Goal: Communication & Community: Answer question/provide support

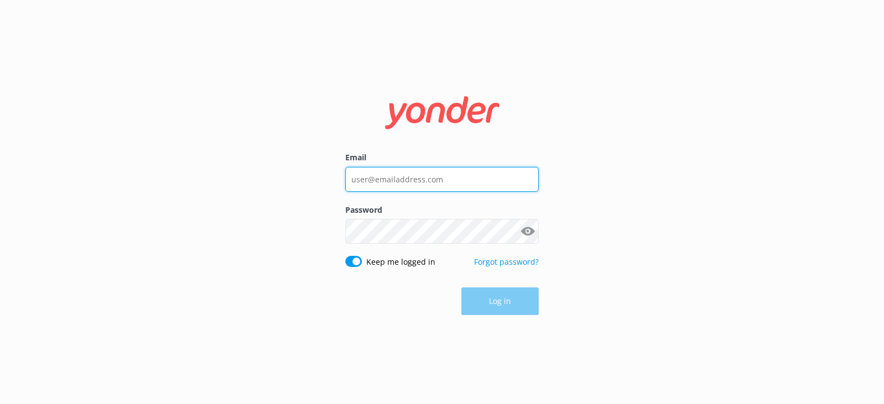
type input "[PERSON_NAME][EMAIL_ADDRESS][DOMAIN_NAME]"
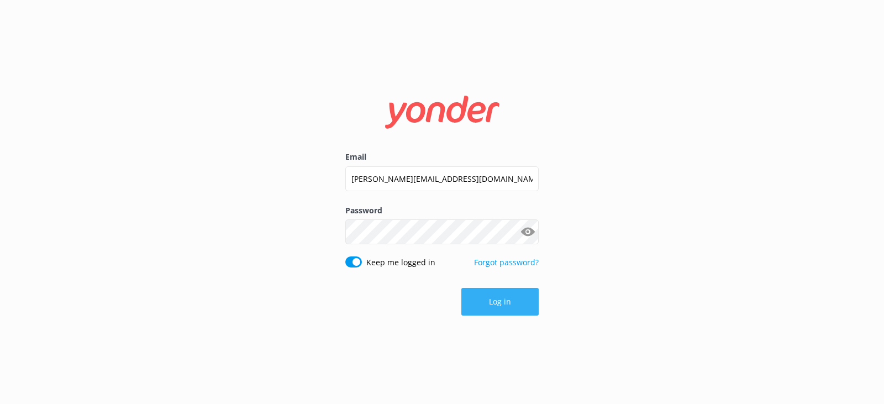
click at [504, 305] on button "Log in" at bounding box center [500, 302] width 77 height 28
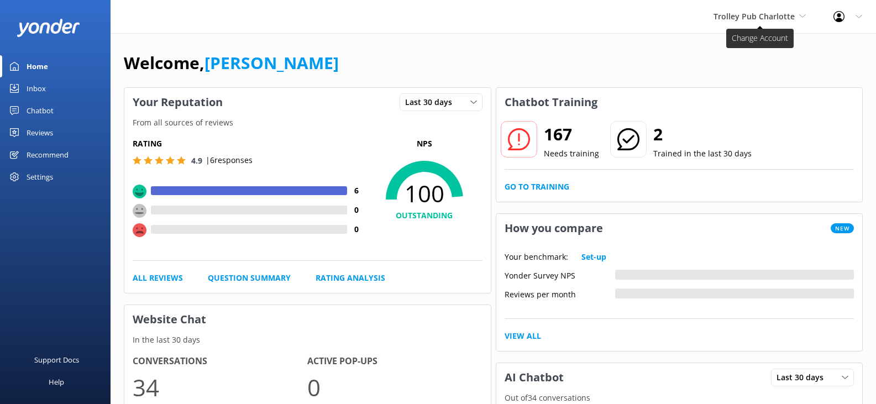
click at [739, 14] on span "Trolley Pub Charlotte" at bounding box center [754, 16] width 81 height 11
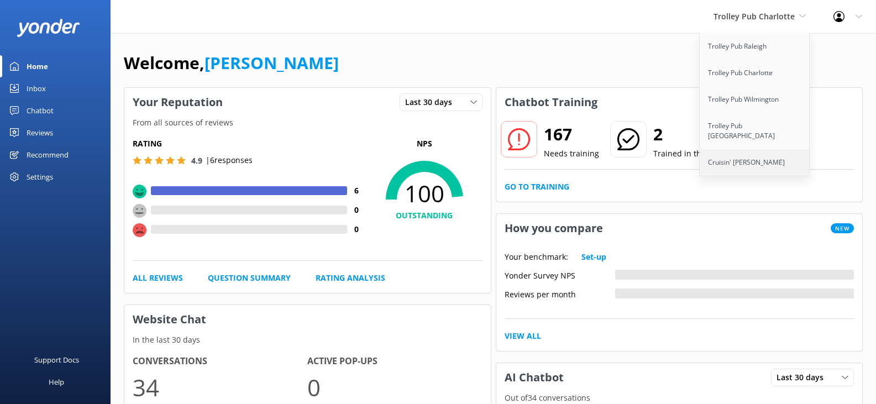
click at [751, 150] on link "Cruisin' [PERSON_NAME]" at bounding box center [755, 162] width 111 height 27
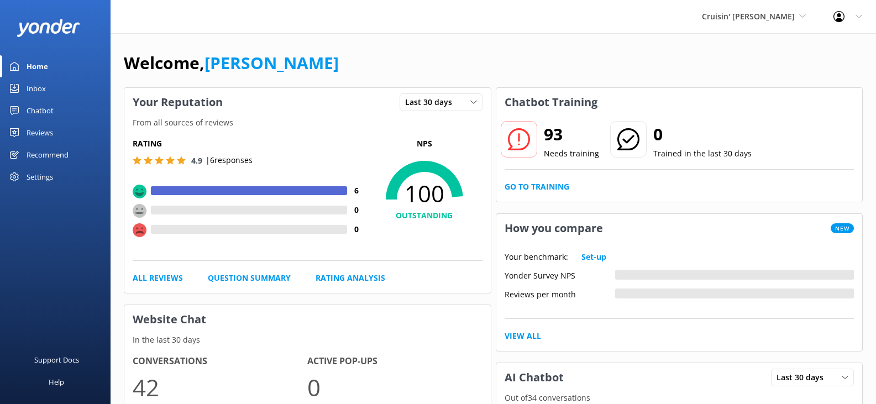
click at [38, 88] on div "Inbox" at bounding box center [36, 88] width 19 height 22
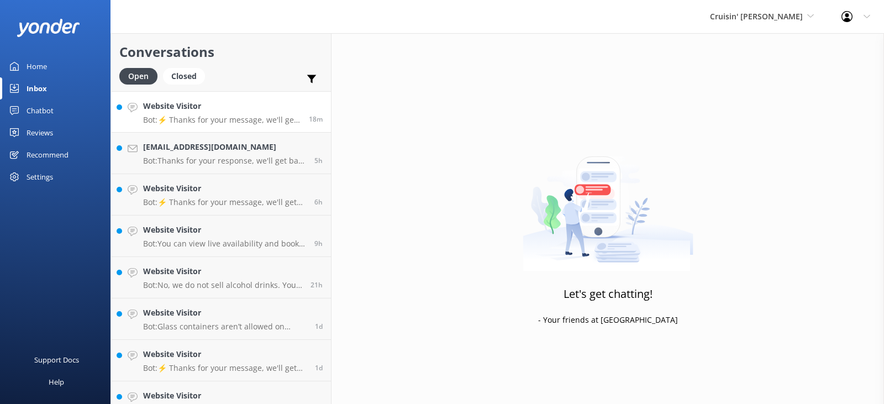
click at [233, 124] on p "Bot: ⚡ Thanks for your message, we'll get back to you as soon as we can. You're…" at bounding box center [222, 120] width 158 height 10
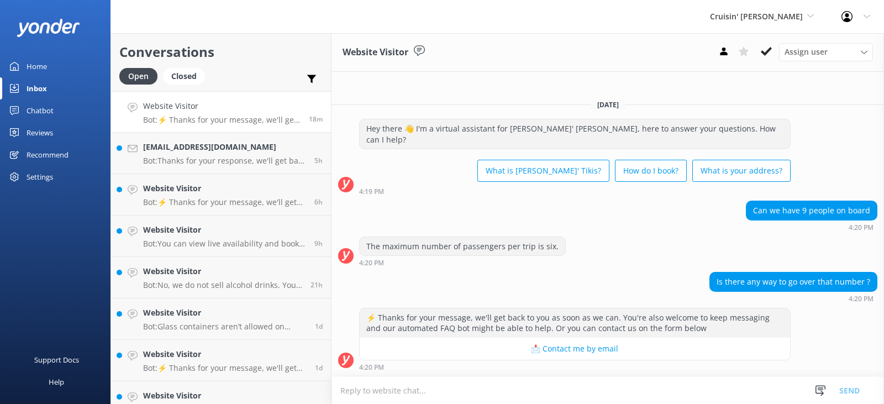
click at [413, 391] on textarea at bounding box center [608, 390] width 553 height 27
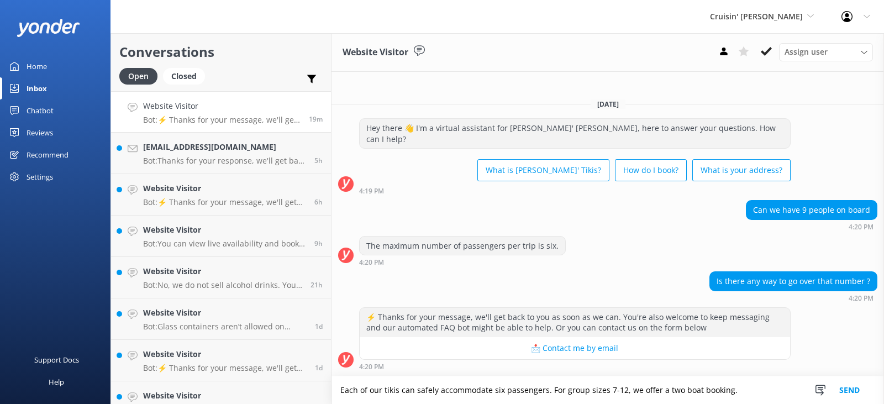
type textarea "Each of our tikis can safely accommodate six passengers. For group sizes 7-12, …"
click at [850, 391] on button "Send" at bounding box center [849, 390] width 41 height 28
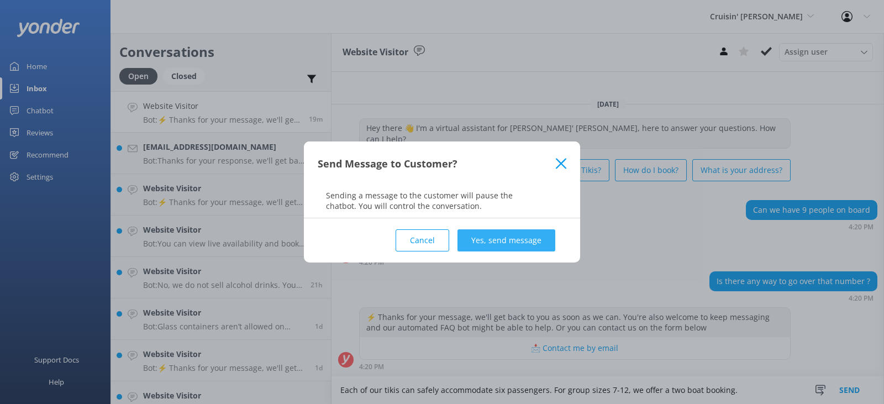
click at [519, 243] on button "Yes, send message" at bounding box center [507, 240] width 98 height 22
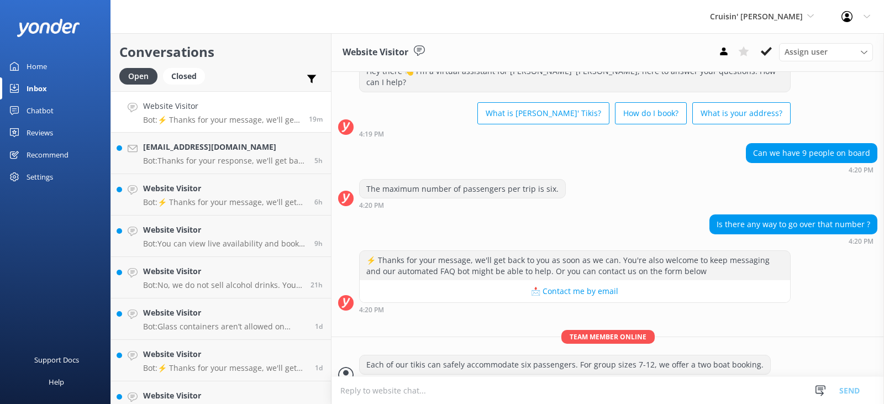
scroll to position [43, 0]
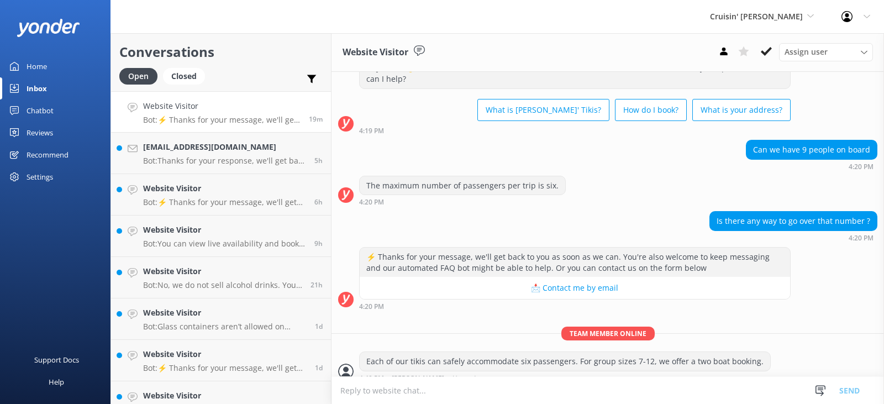
click at [237, 123] on p "Bot: ⚡ Thanks for your message, we'll get back to you as soon as we can. You're…" at bounding box center [222, 120] width 158 height 10
click at [36, 87] on div "Inbox" at bounding box center [37, 88] width 20 height 22
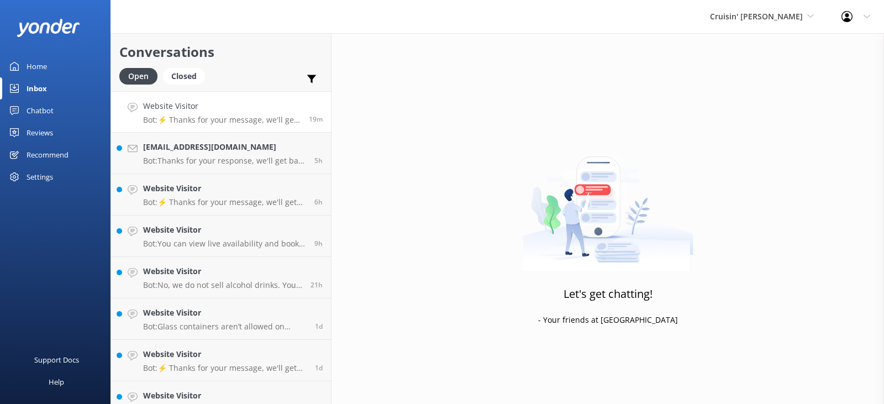
click at [235, 116] on p "Bot: ⚡ Thanks for your message, we'll get back to you as soon as we can. You're…" at bounding box center [222, 120] width 158 height 10
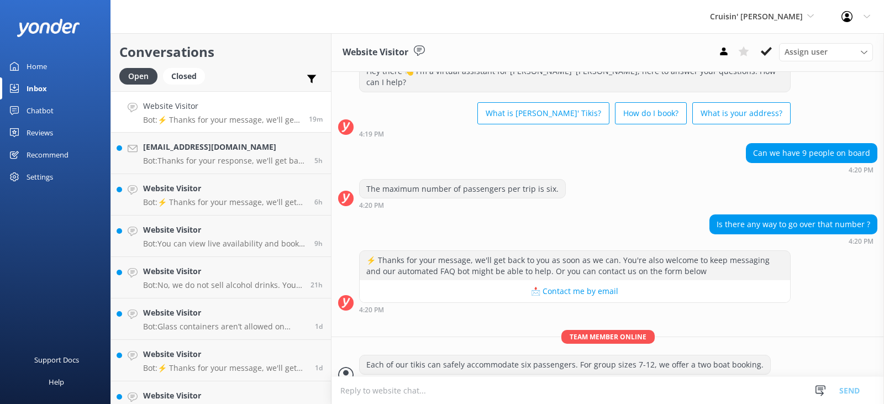
scroll to position [43, 0]
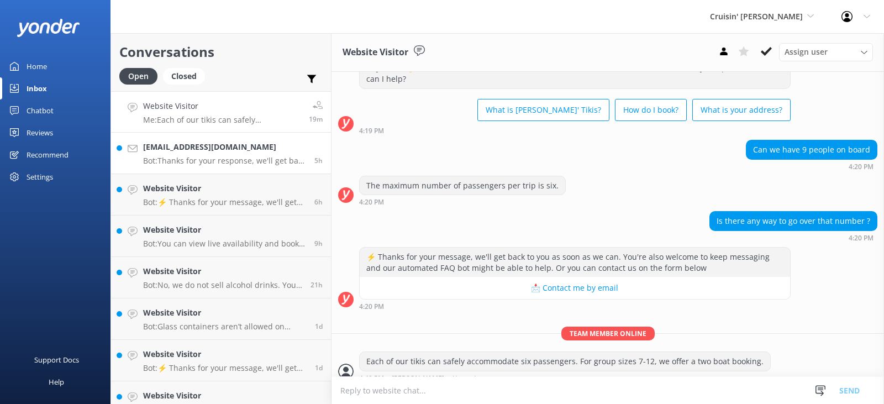
click at [230, 150] on h4 "[EMAIL_ADDRESS][DOMAIN_NAME]" at bounding box center [224, 147] width 163 height 12
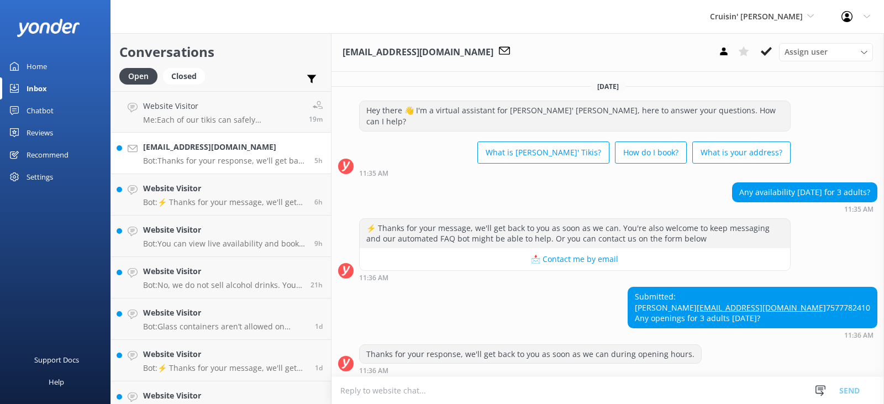
scroll to position [14, 0]
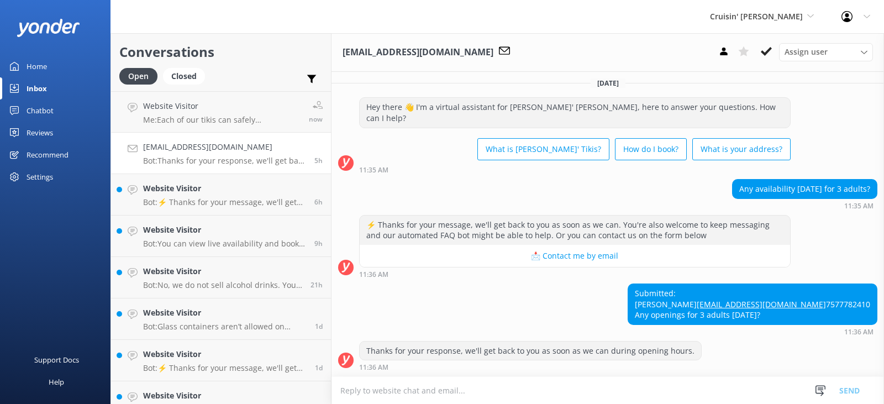
click at [397, 392] on textarea at bounding box center [608, 390] width 553 height 27
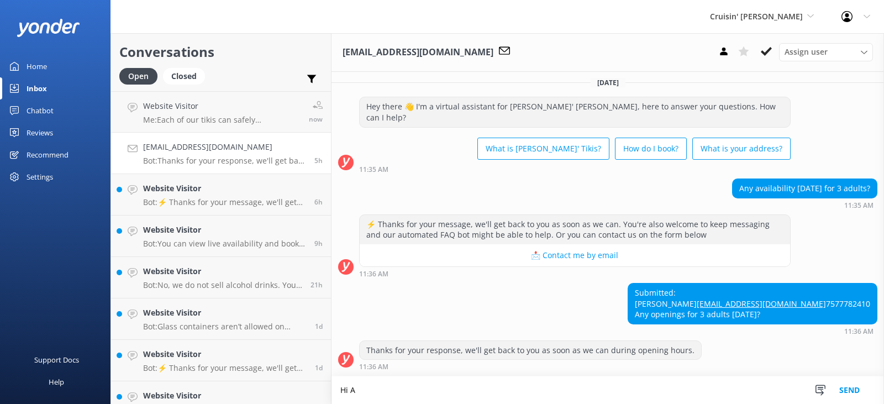
scroll to position [15, 0]
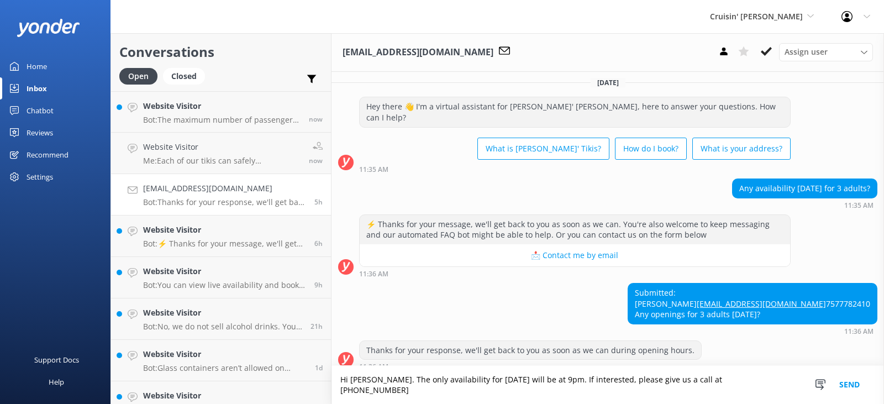
type textarea "Hi [PERSON_NAME]. The only availability for [DATE] will be at 9pm. If intereste…"
click at [853, 387] on button "Send" at bounding box center [849, 385] width 41 height 38
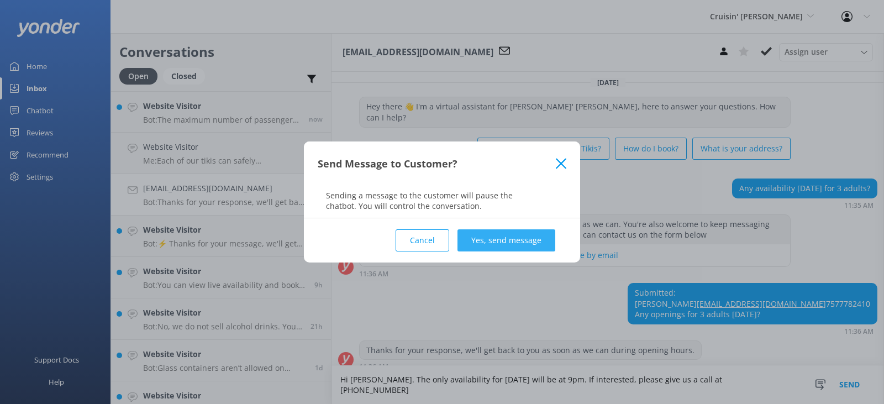
click at [507, 242] on button "Yes, send message" at bounding box center [507, 240] width 98 height 22
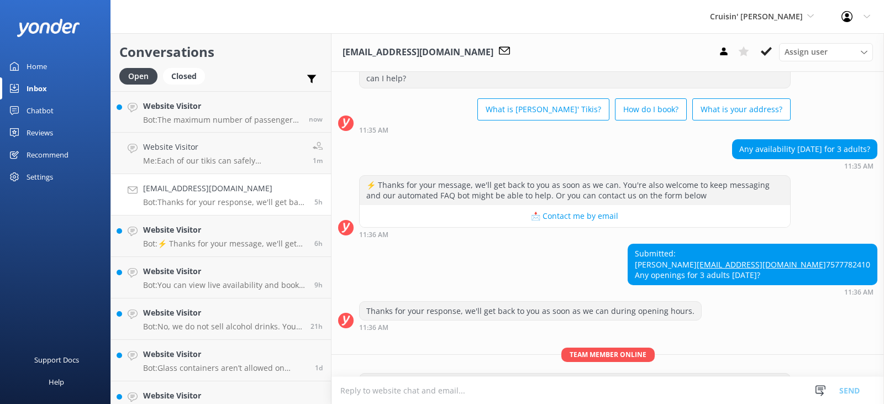
scroll to position [86, 0]
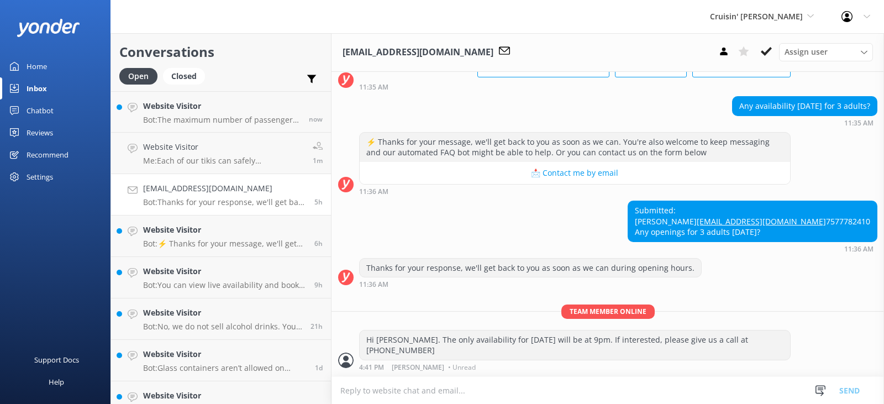
click at [239, 203] on p "Bot: Thanks for your response, we'll get back to you as soon as we can during o…" at bounding box center [224, 202] width 163 height 10
click at [230, 237] on div "Website Visitor Bot: ⚡ Thanks for your message, we'll get back to you as soon a…" at bounding box center [224, 236] width 163 height 24
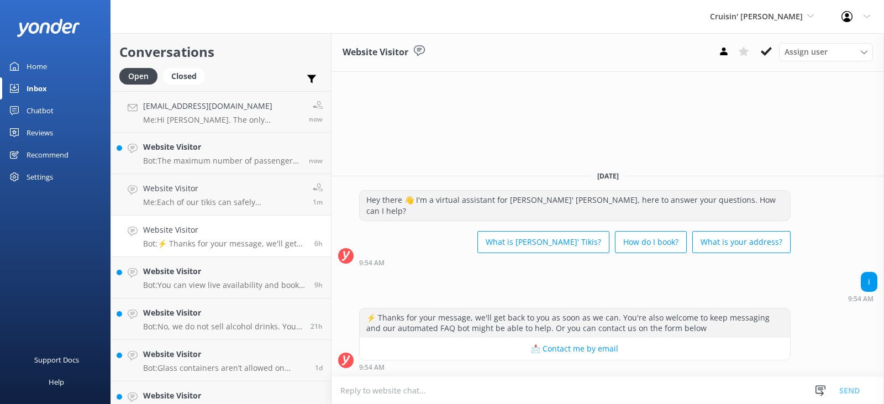
click at [373, 392] on textarea at bounding box center [608, 390] width 553 height 27
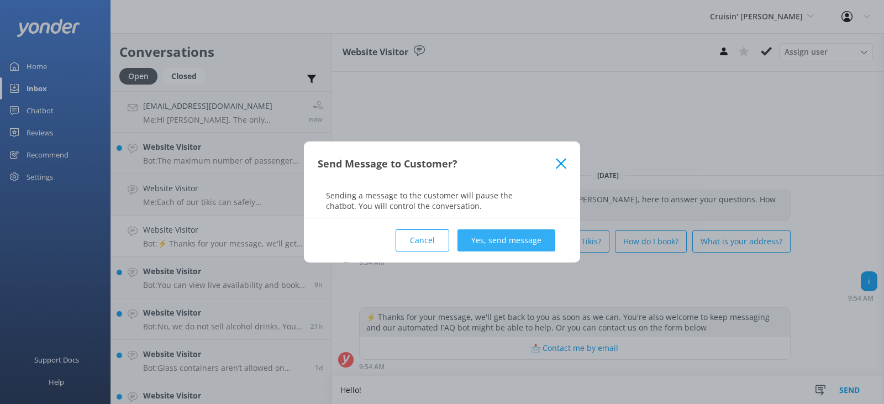
type textarea "Hello!"
click at [492, 240] on button "Yes, send message" at bounding box center [507, 240] width 98 height 22
